Goal: Information Seeking & Learning: Learn about a topic

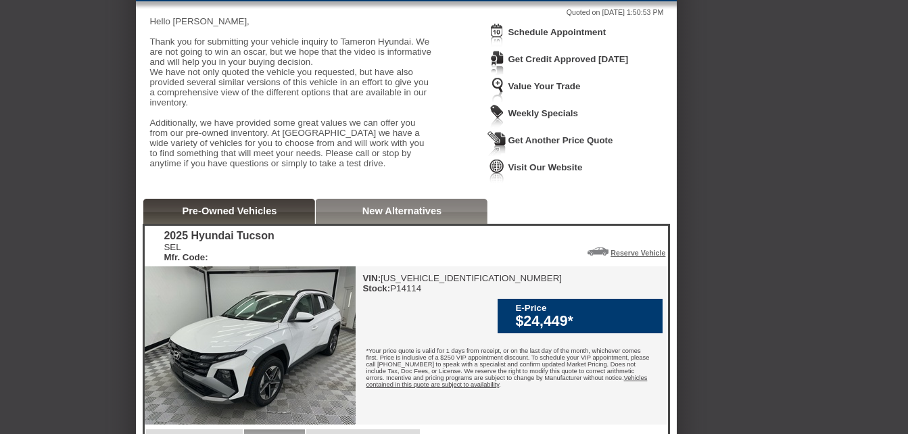
scroll to position [135, 0]
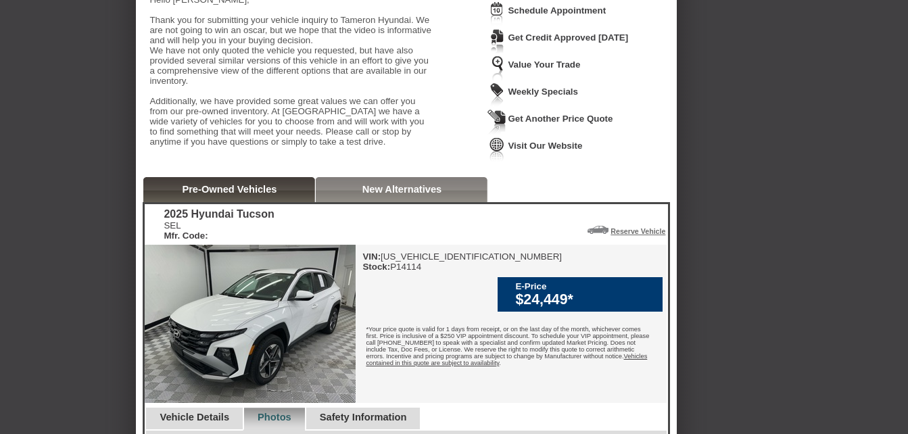
click at [397, 195] on link "New Alternatives" at bounding box center [402, 189] width 80 height 11
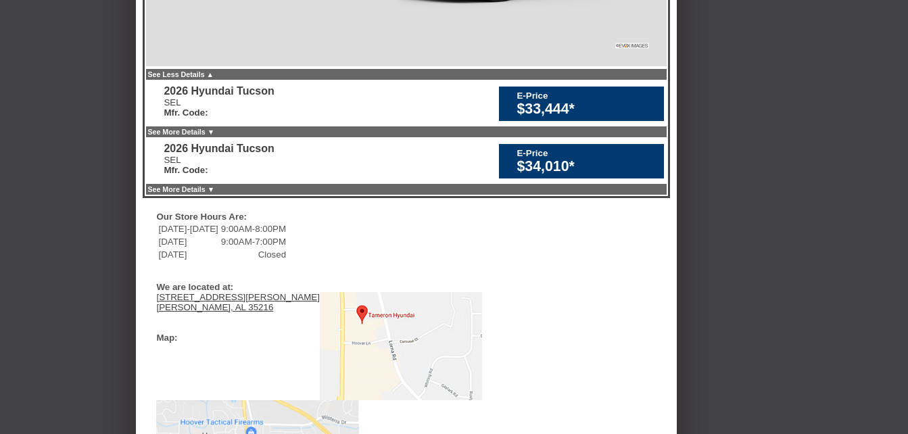
scroll to position [676, 0]
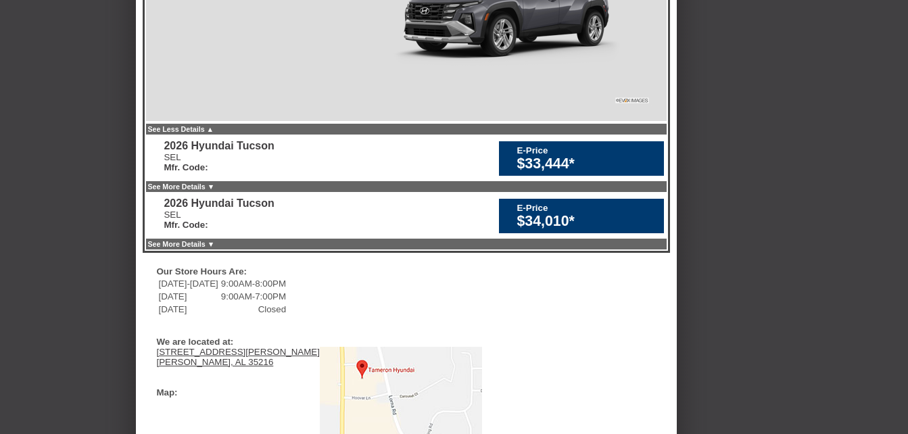
click at [214, 191] on link "See More Details ▼" at bounding box center [180, 186] width 67 height 8
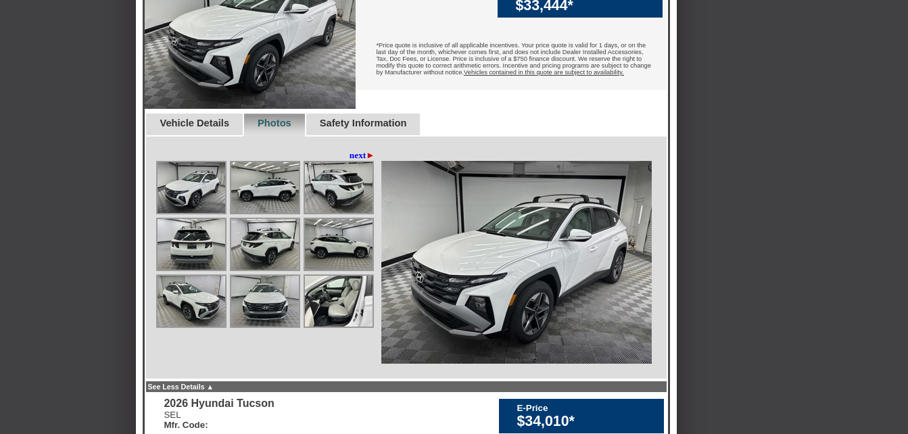
scroll to position [879, 0]
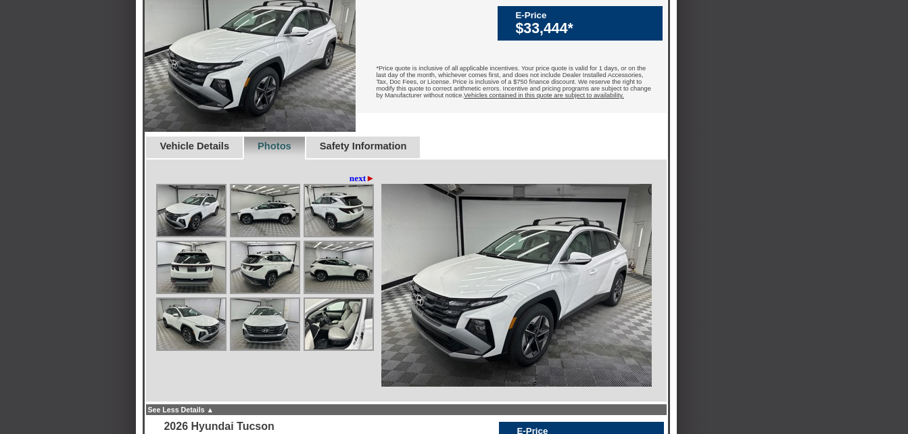
click at [371, 183] on span "►" at bounding box center [370, 178] width 9 height 10
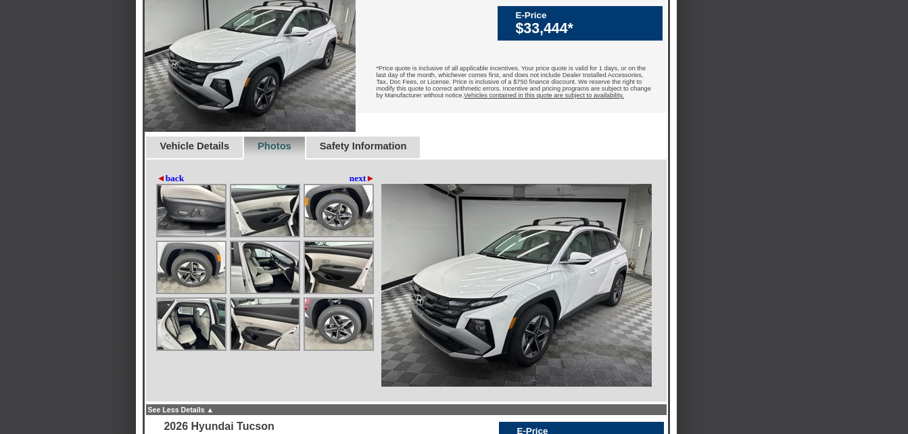
click at [370, 183] on span "►" at bounding box center [370, 178] width 9 height 10
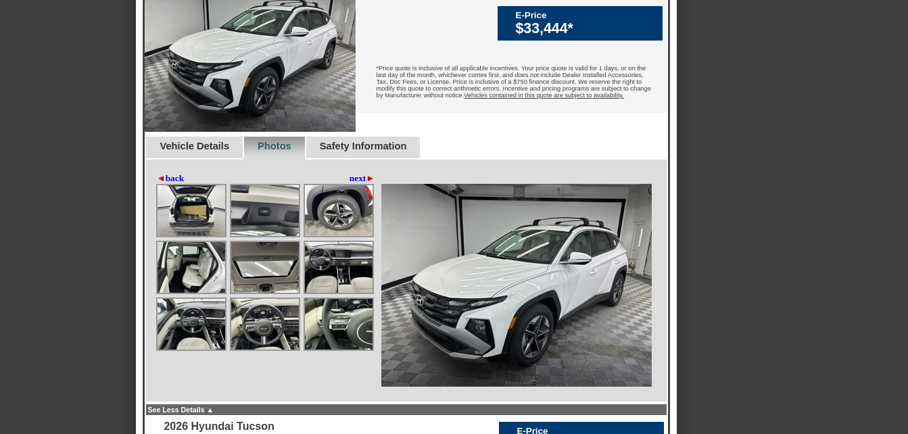
click at [370, 183] on span "►" at bounding box center [370, 178] width 9 height 10
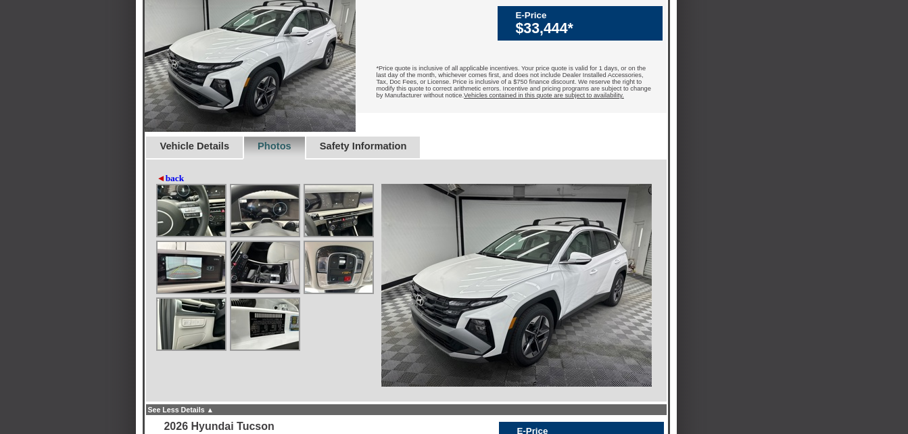
click at [204, 151] on link "Vehicle Details" at bounding box center [194, 146] width 70 height 11
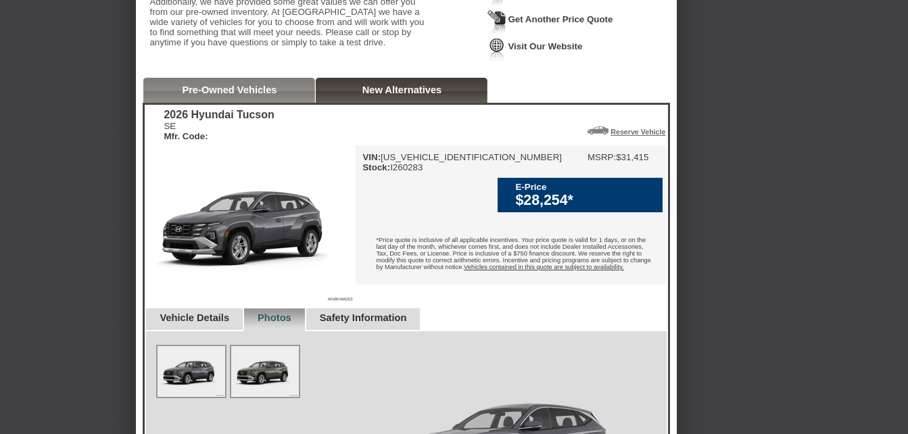
scroll to position [203, 0]
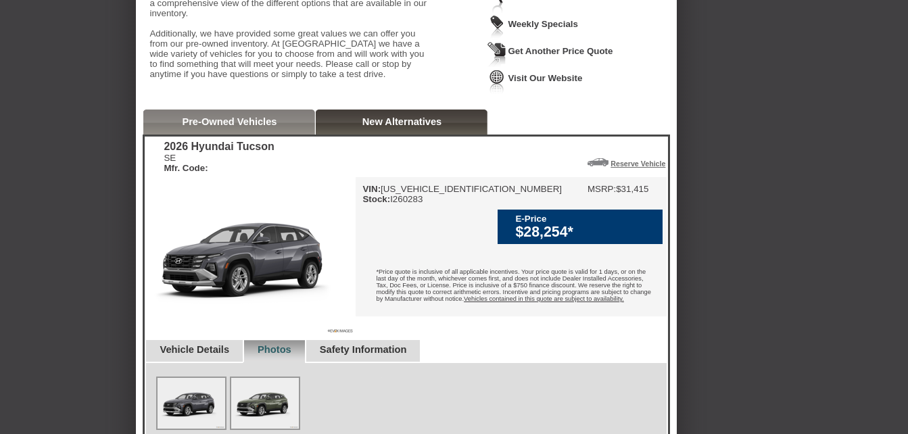
click at [389, 127] on link "New Alternatives" at bounding box center [402, 121] width 80 height 11
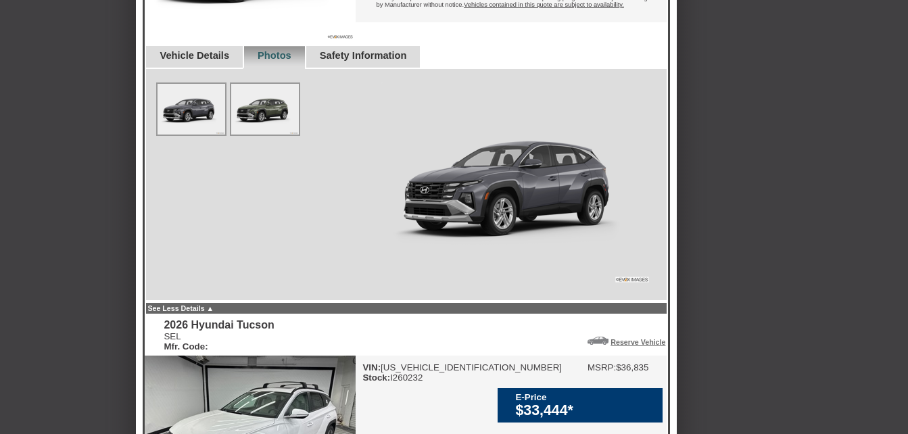
scroll to position [473, 0]
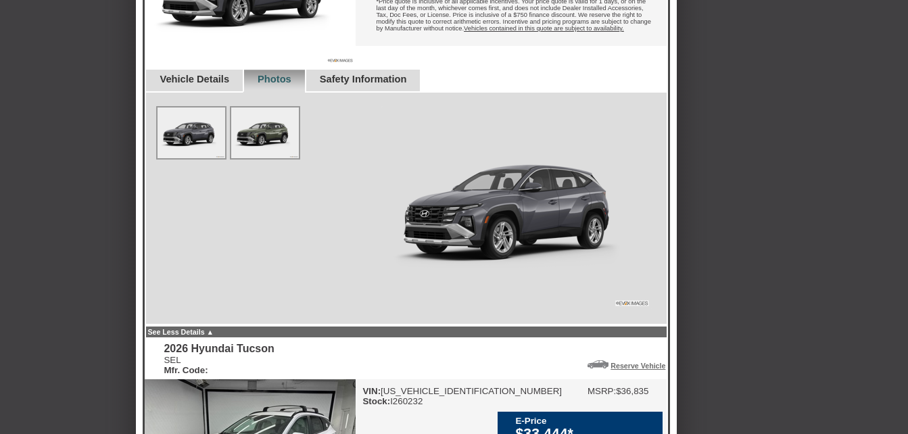
click at [220, 84] on link "Vehicle Details" at bounding box center [194, 79] width 70 height 11
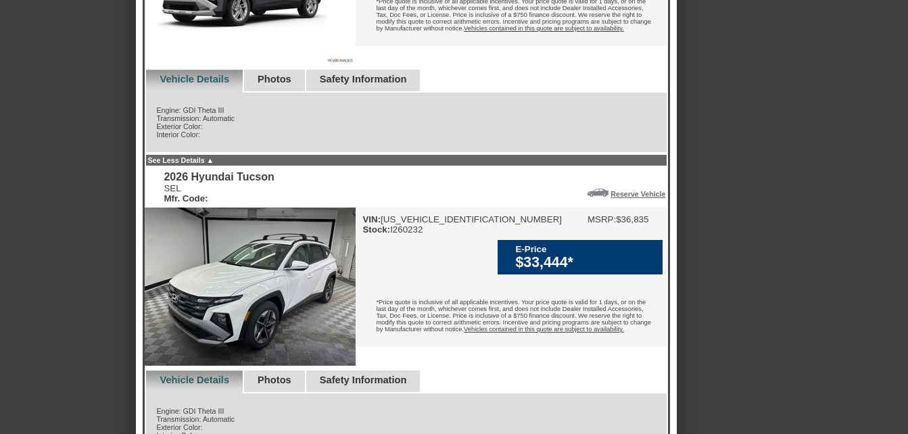
click at [364, 84] on link "Safety Information" at bounding box center [363, 79] width 87 height 11
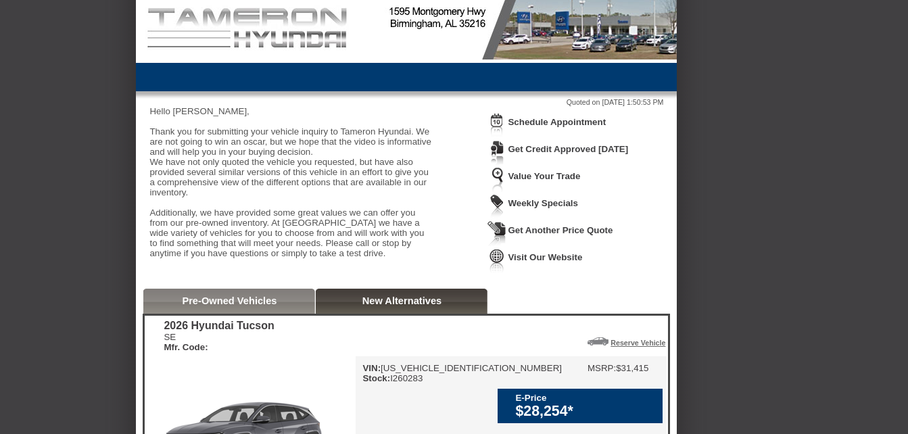
scroll to position [0, 0]
